Goal: Information Seeking & Learning: Check status

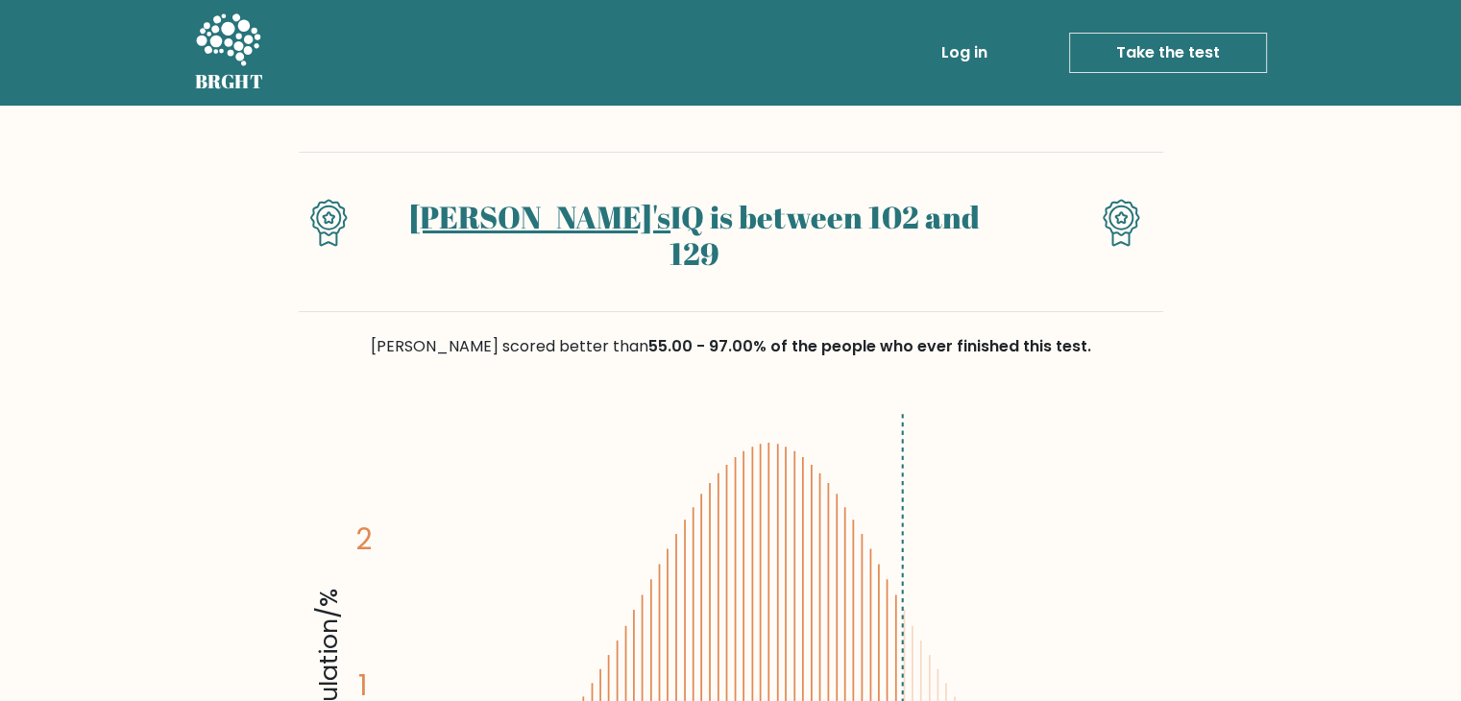
drag, startPoint x: 0, startPoint y: 0, endPoint x: 773, endPoint y: 220, distance: 803.7
click at [773, 220] on h1 "Marcel's IQ is between 102 and 129" at bounding box center [693, 236] width 625 height 74
click at [253, 55] on icon at bounding box center [228, 41] width 66 height 58
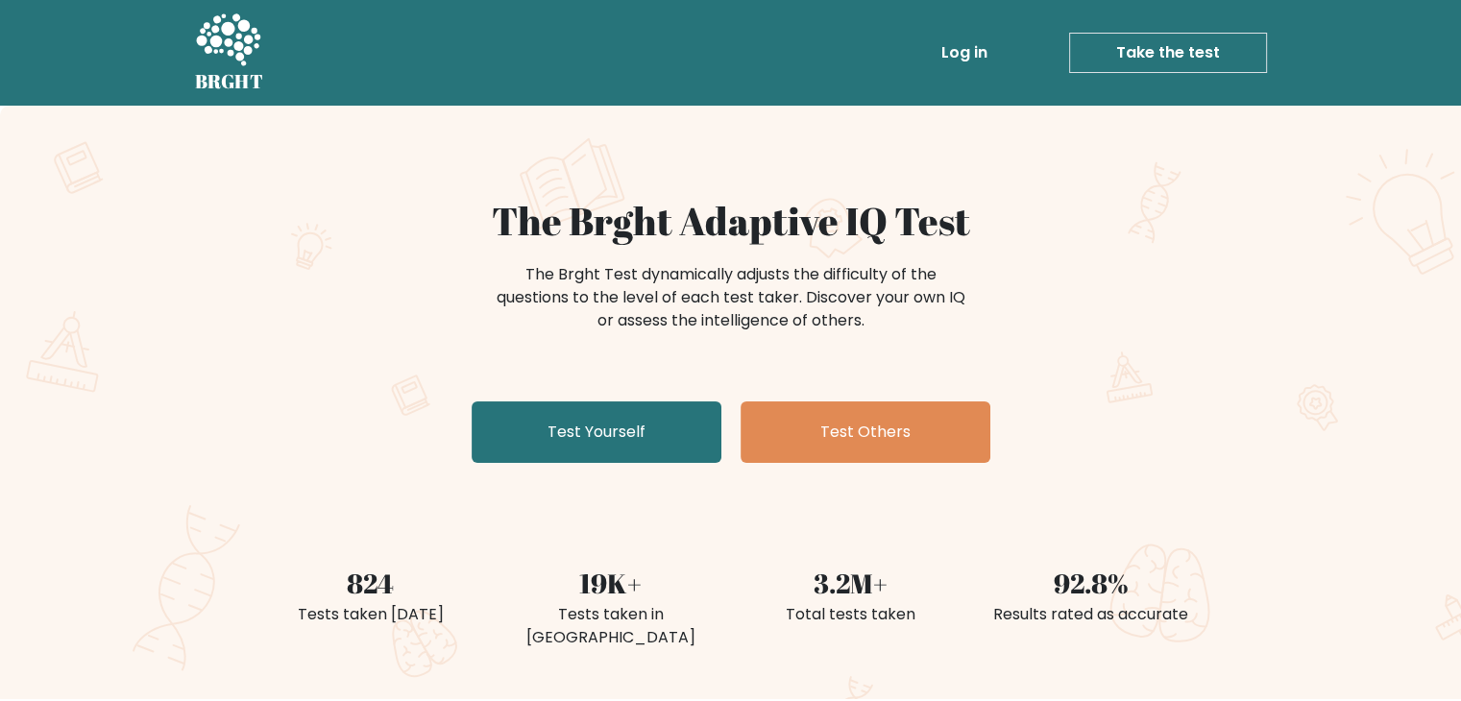
click at [970, 49] on link "Log in" at bounding box center [963, 53] width 61 height 38
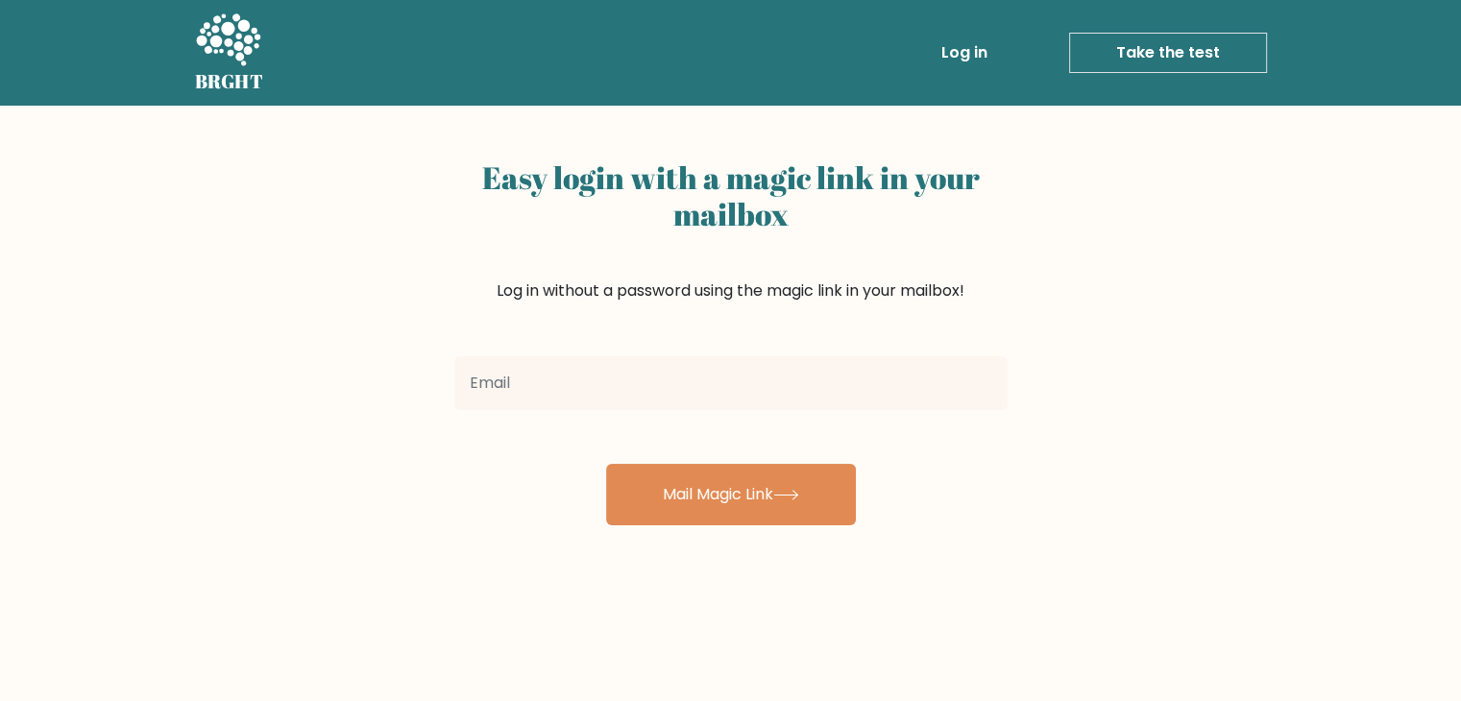
click at [630, 393] on input "email" at bounding box center [730, 383] width 553 height 54
type input "[EMAIL_ADDRESS][PERSON_NAME][DOMAIN_NAME]"
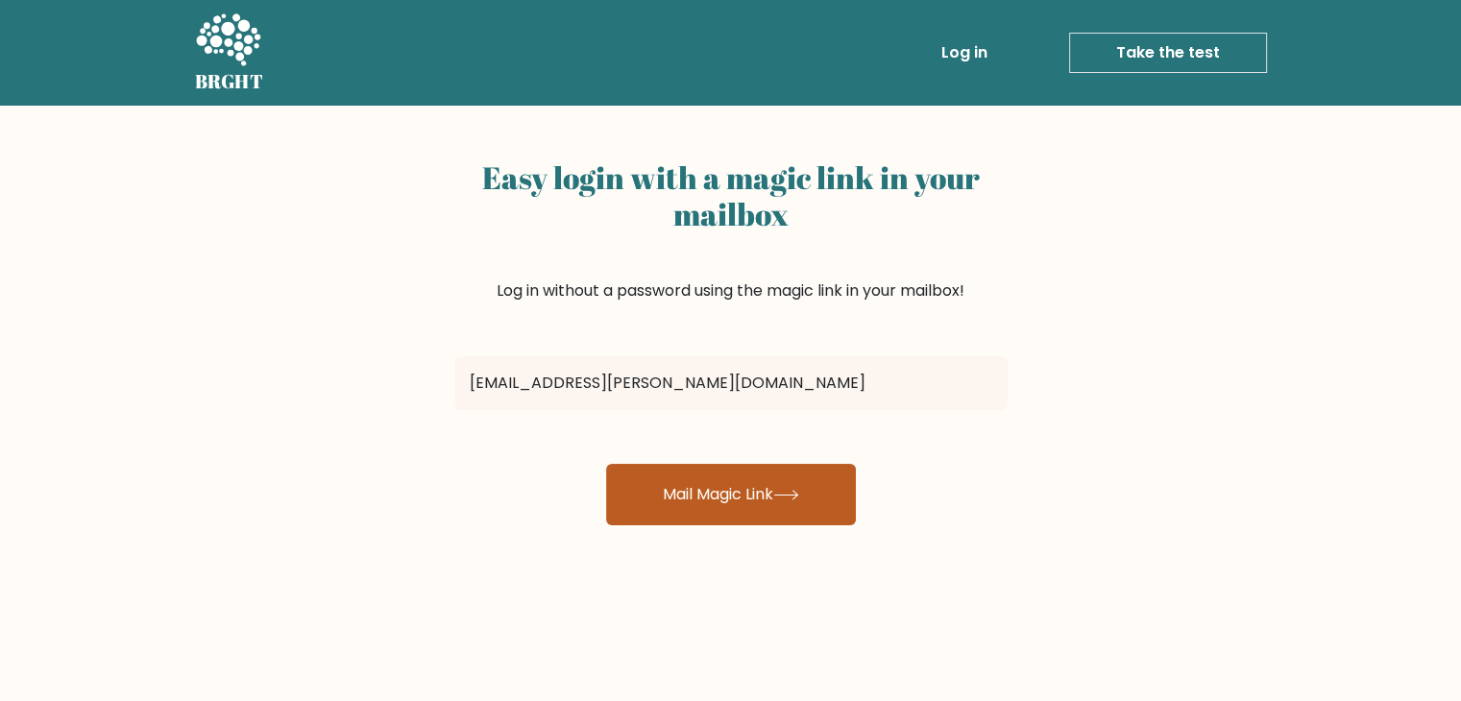
click at [675, 485] on button "Mail Magic Link" at bounding box center [731, 494] width 250 height 61
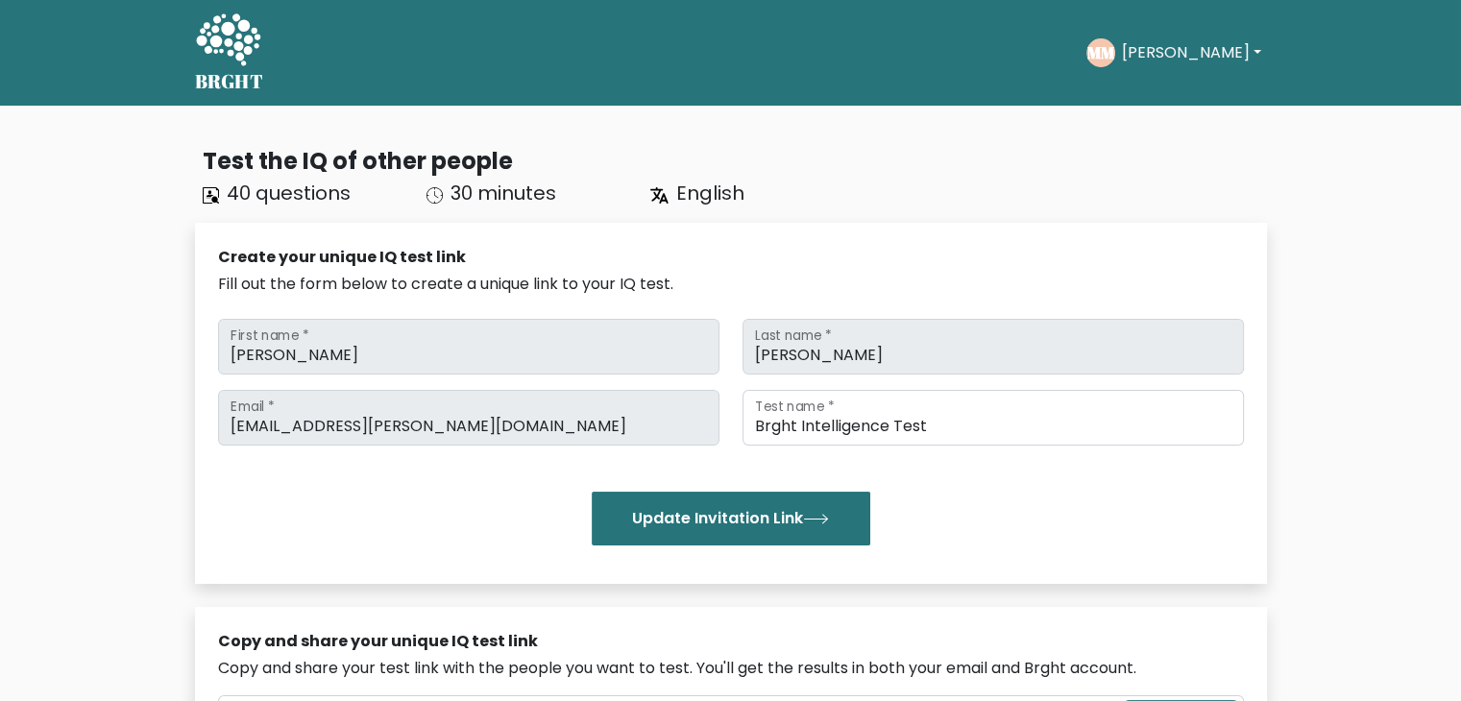
click at [740, 240] on div "Create your unique IQ test link Fill out the form below to create a unique link…" at bounding box center [731, 403] width 1072 height 361
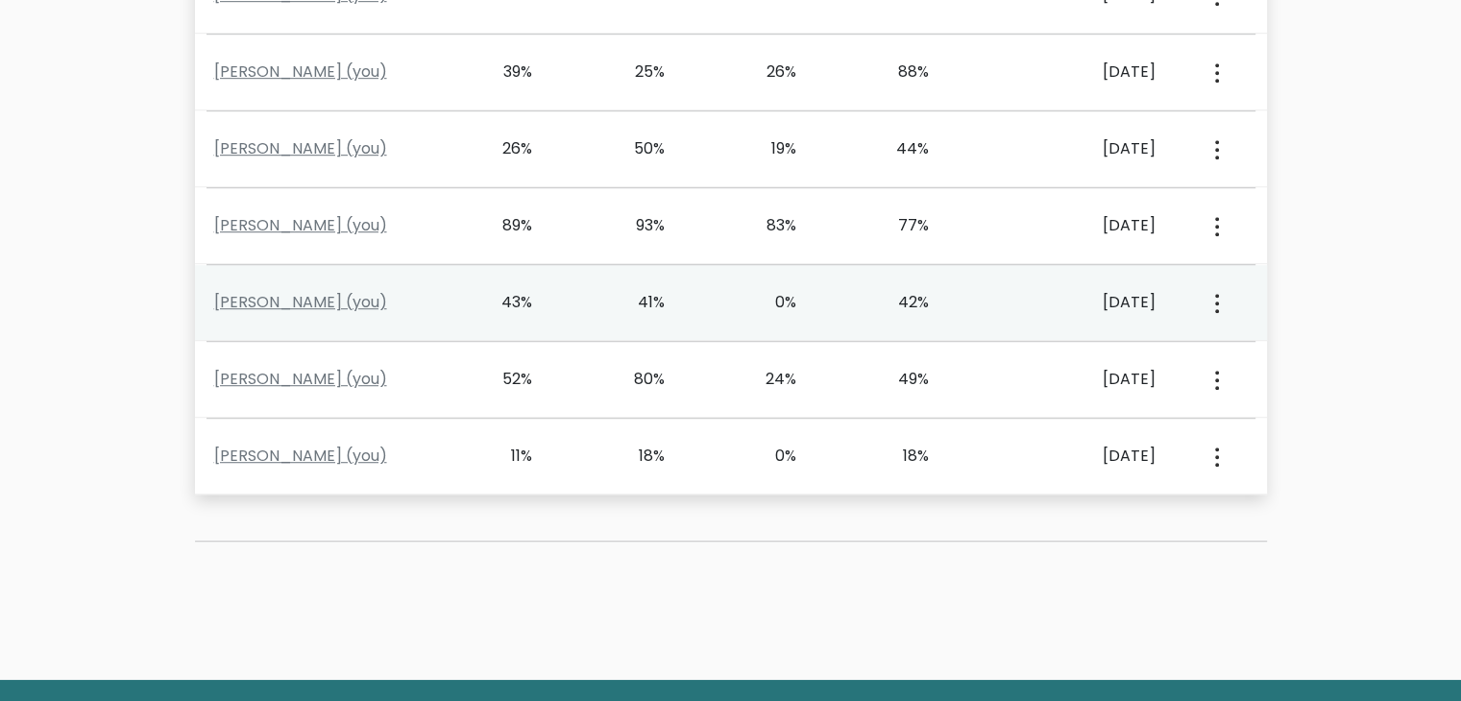
scroll to position [1248, 0]
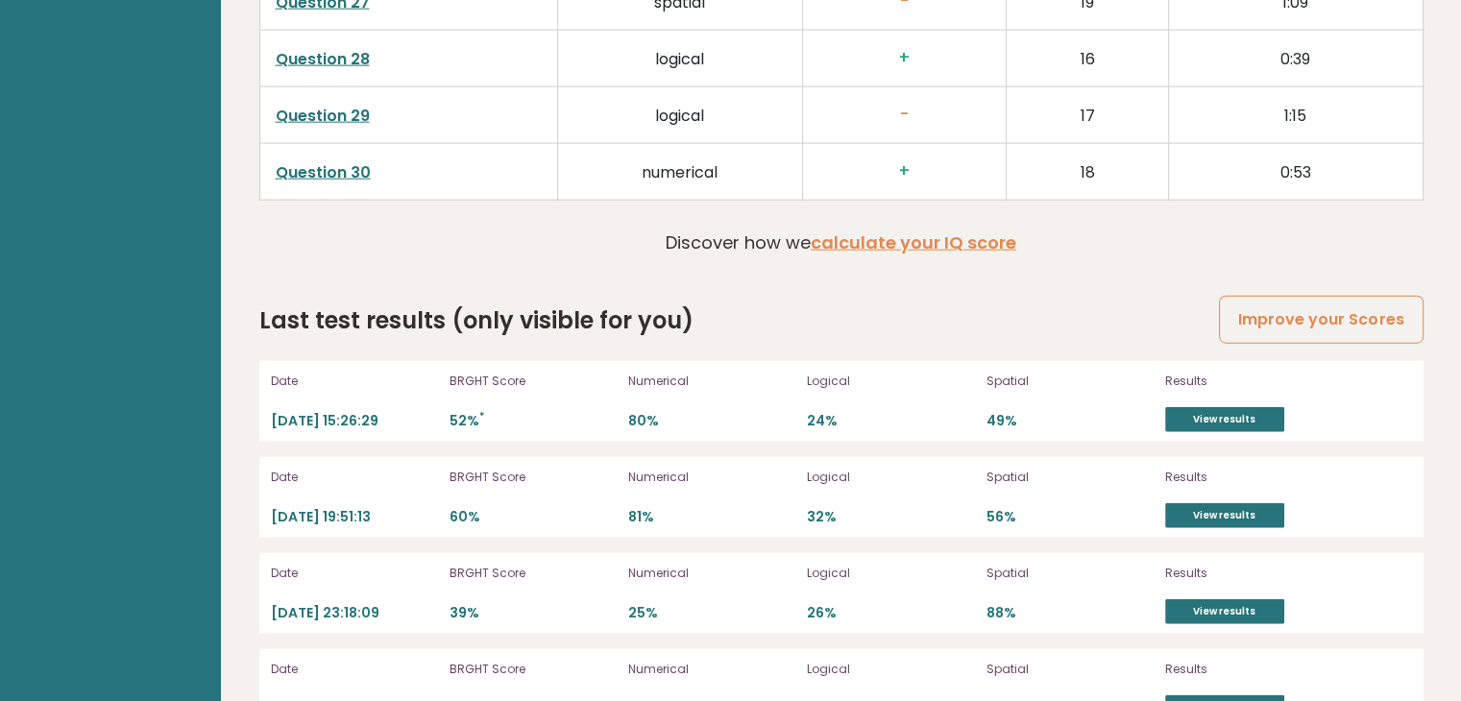
scroll to position [4610, 0]
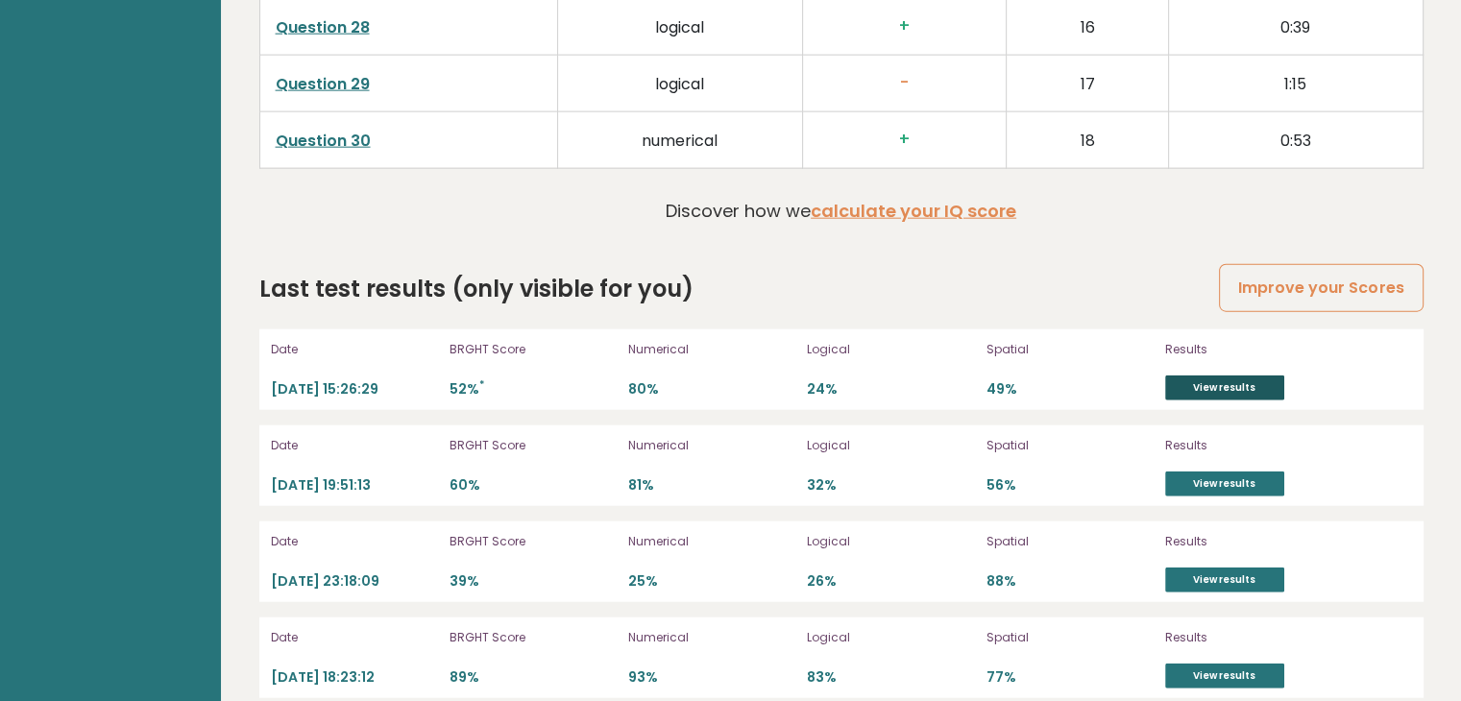
click at [1183, 386] on link "View results" at bounding box center [1224, 387] width 119 height 25
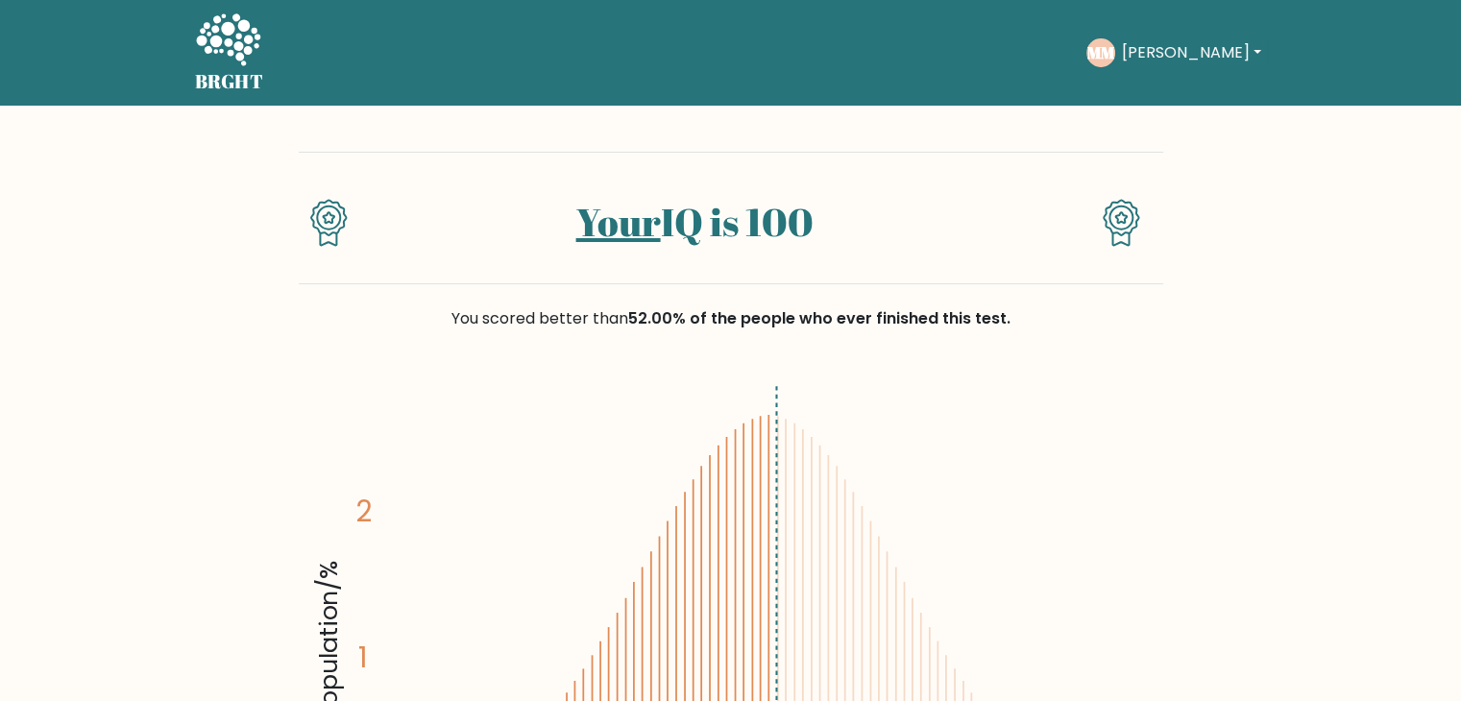
click at [640, 235] on link "Your" at bounding box center [618, 222] width 85 height 52
